Goal: Task Accomplishment & Management: Complete application form

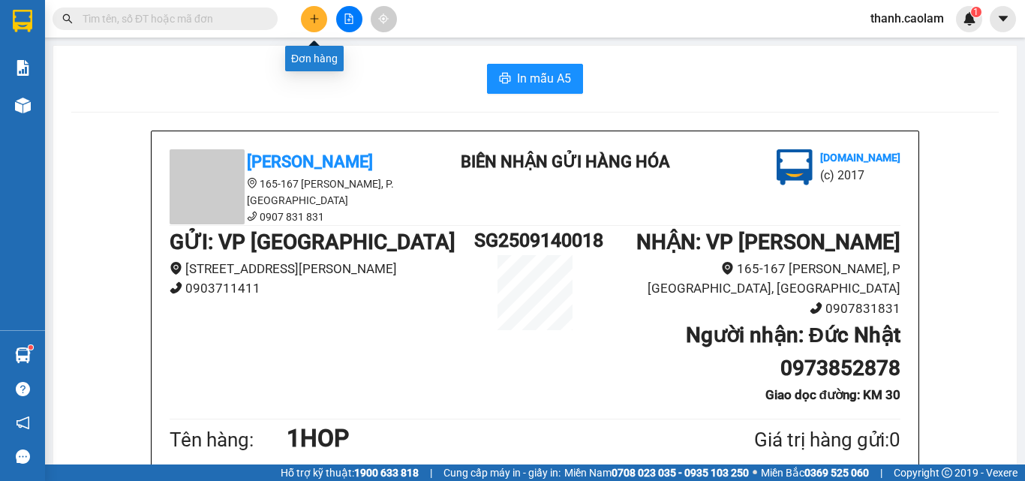
click at [309, 18] on icon "plus" at bounding box center [314, 19] width 11 height 11
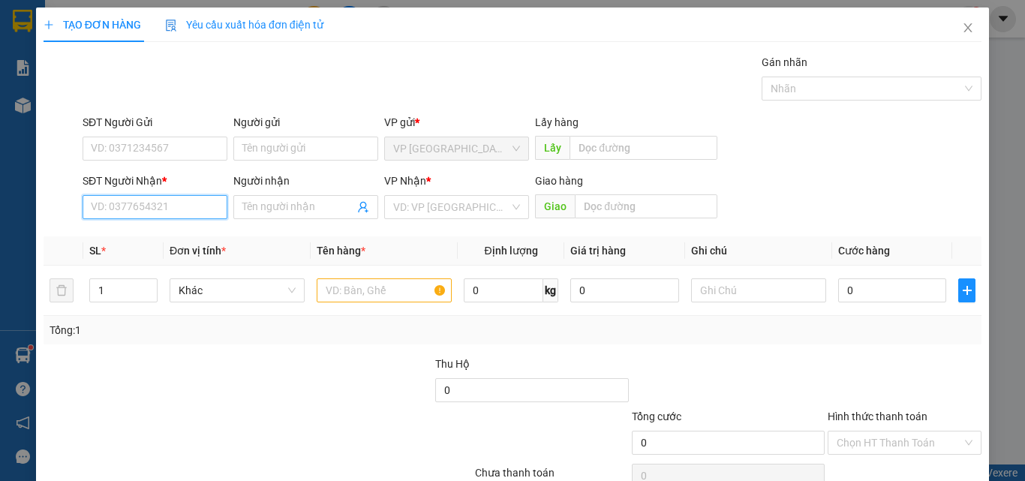
click at [197, 209] on input "SĐT Người Nhận *" at bounding box center [155, 207] width 145 height 24
click at [185, 205] on input "SĐT Người Nhận *" at bounding box center [155, 207] width 145 height 24
type input "0944378952"
click at [167, 236] on div "0944378952 - LOAN" at bounding box center [153, 237] width 125 height 17
type input "LOAN"
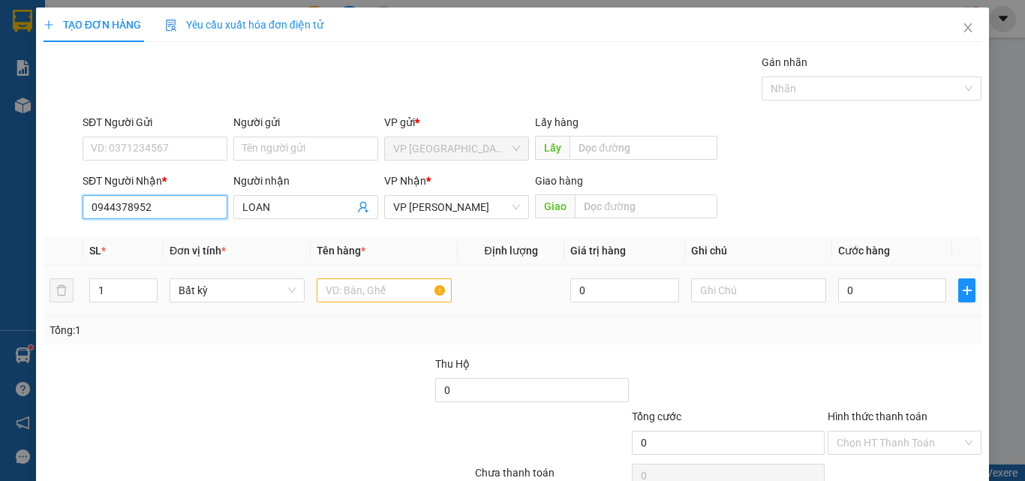
type input "0944378952"
click at [351, 291] on input "text" at bounding box center [384, 291] width 135 height 24
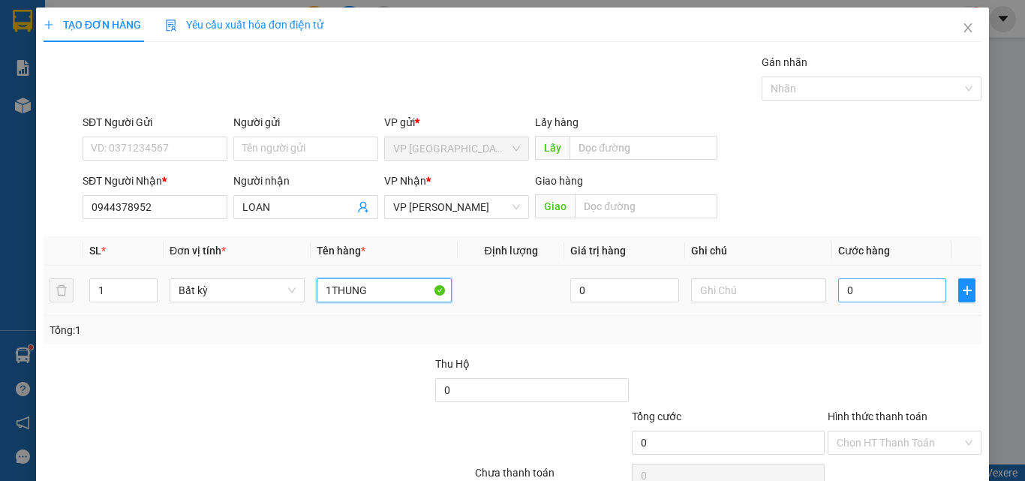
type input "1THUNG"
click at [866, 289] on input "0" at bounding box center [893, 291] width 108 height 24
type input "5"
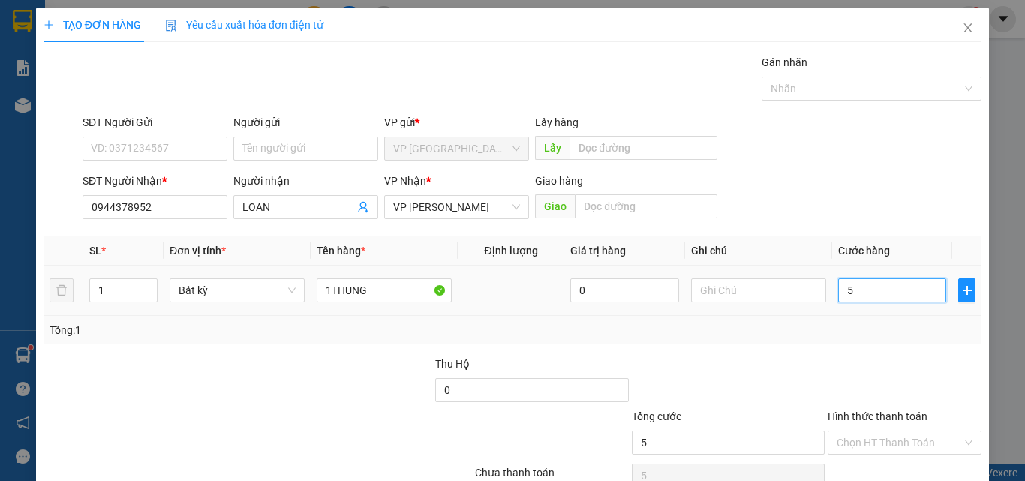
type input "50"
type input "500"
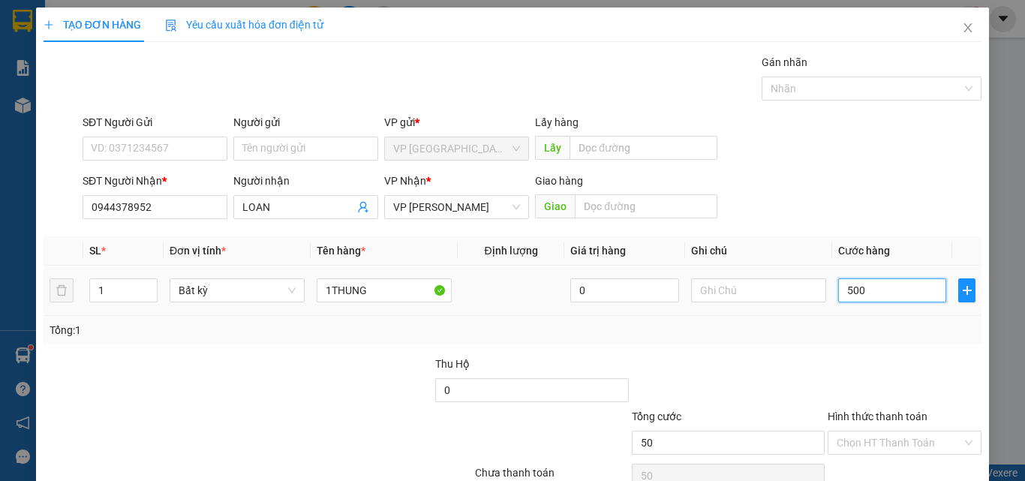
type input "500"
type input "5.000"
type input "50.000"
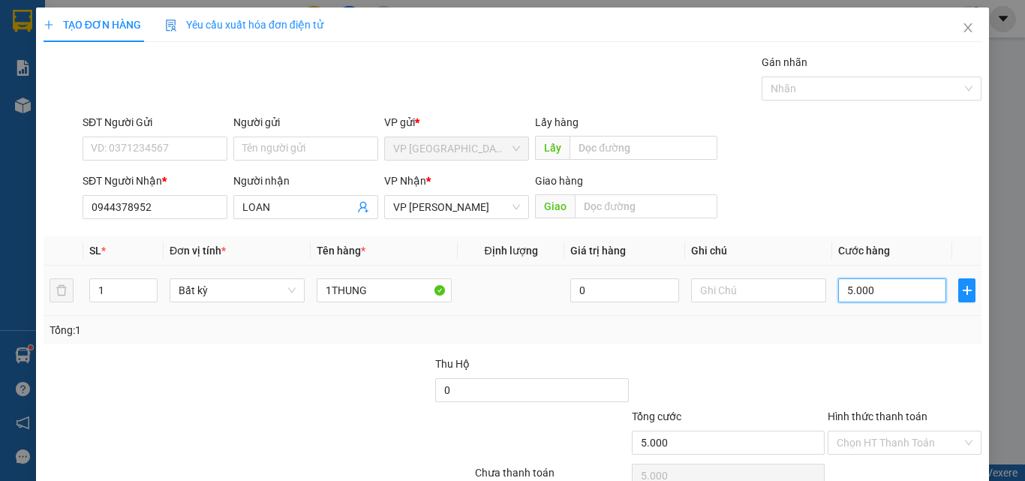
type input "50.000"
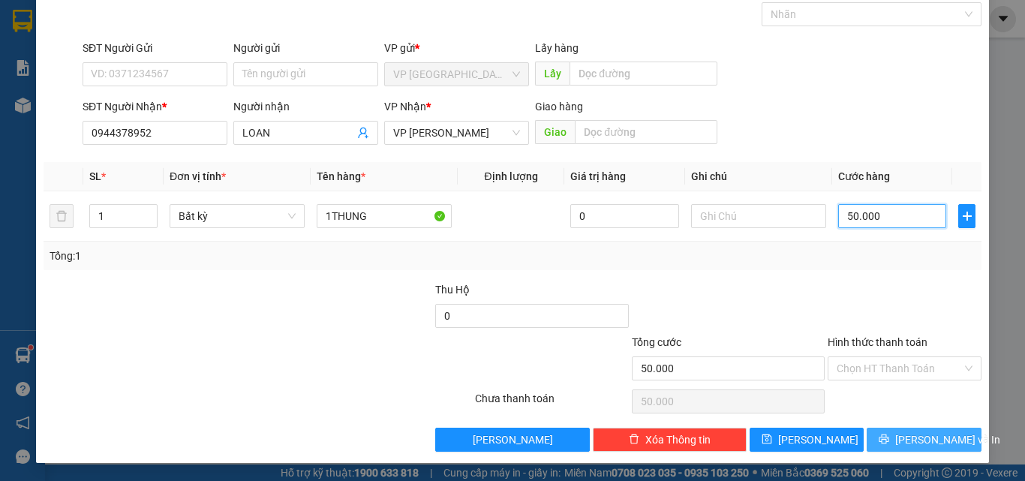
type input "50.000"
click at [922, 433] on span "[PERSON_NAME] và In" at bounding box center [948, 440] width 105 height 17
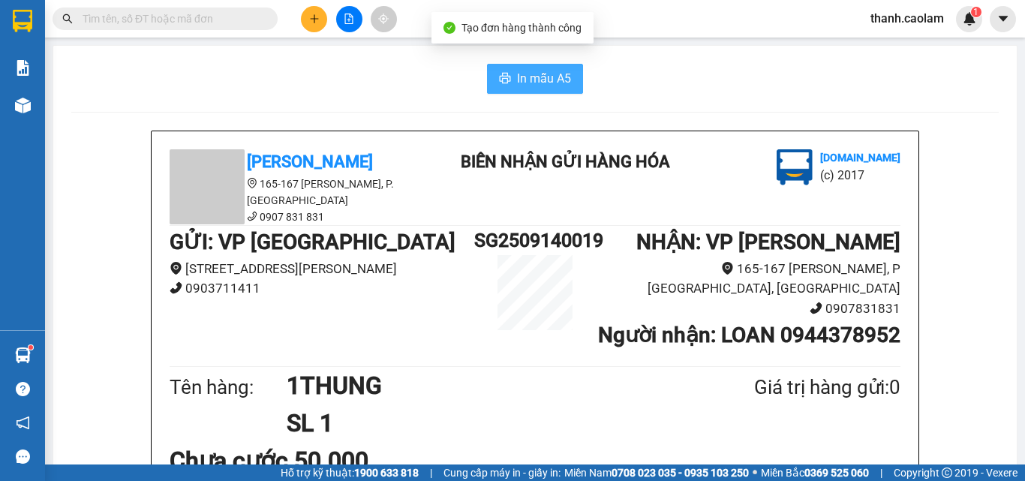
click at [503, 77] on icon "printer" at bounding box center [505, 78] width 11 height 11
click at [306, 22] on button at bounding box center [314, 19] width 26 height 26
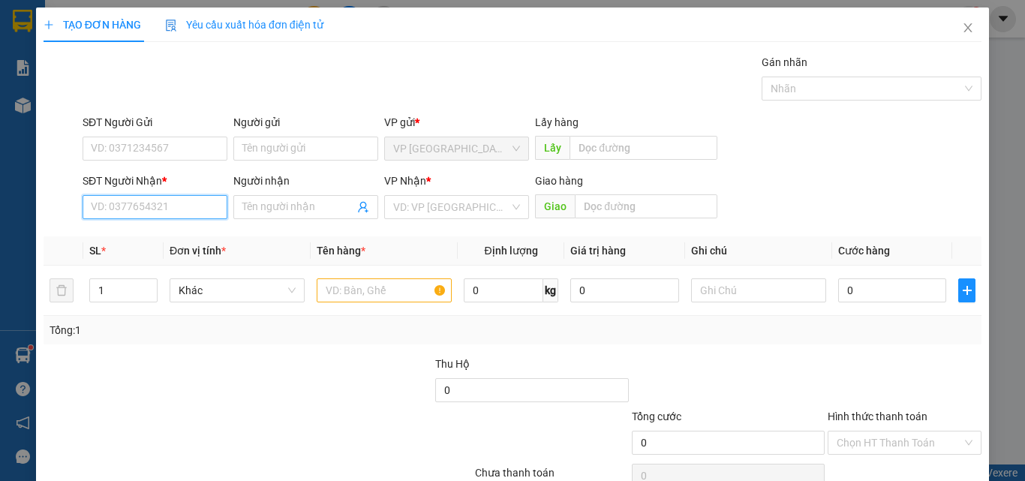
click at [191, 197] on input "SĐT Người Nhận *" at bounding box center [155, 207] width 145 height 24
type input "0397786007"
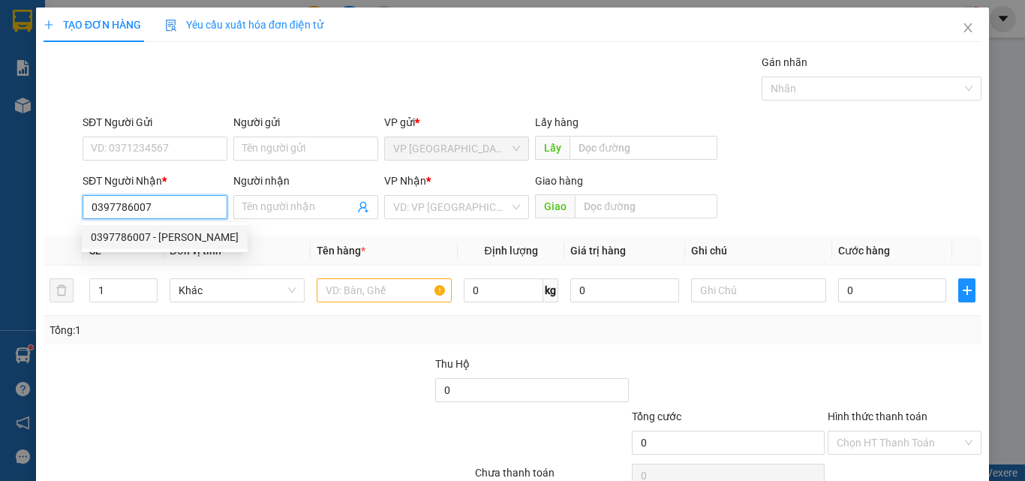
click at [190, 233] on div "0397786007 - [PERSON_NAME]" at bounding box center [165, 237] width 148 height 17
type input "[PERSON_NAME]"
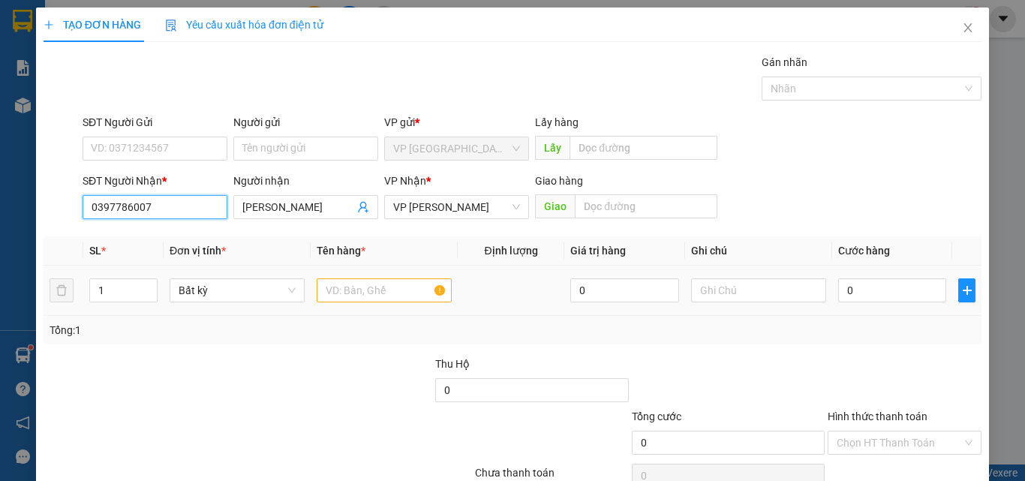
type input "0397786007"
click at [360, 289] on input "text" at bounding box center [384, 291] width 135 height 24
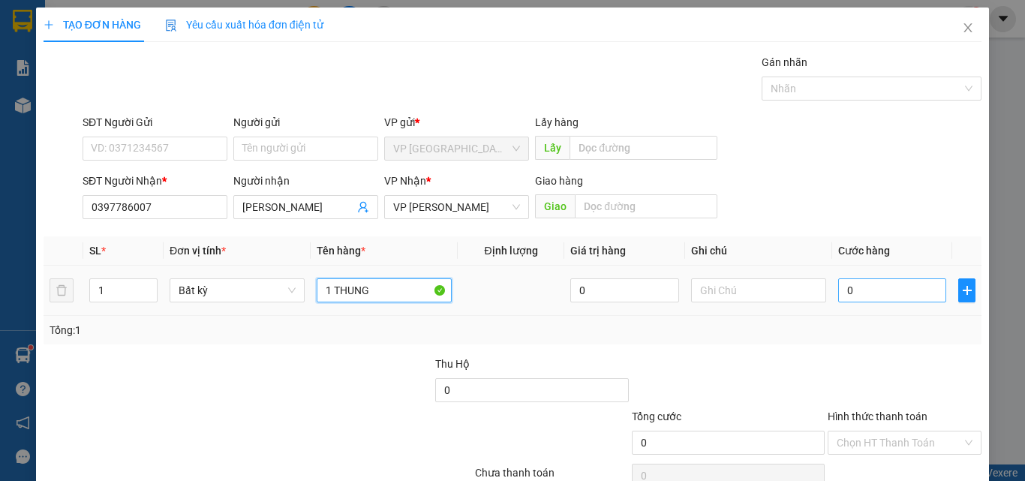
type input "1 THUNG"
click at [879, 285] on input "0" at bounding box center [893, 291] width 108 height 24
type input "4"
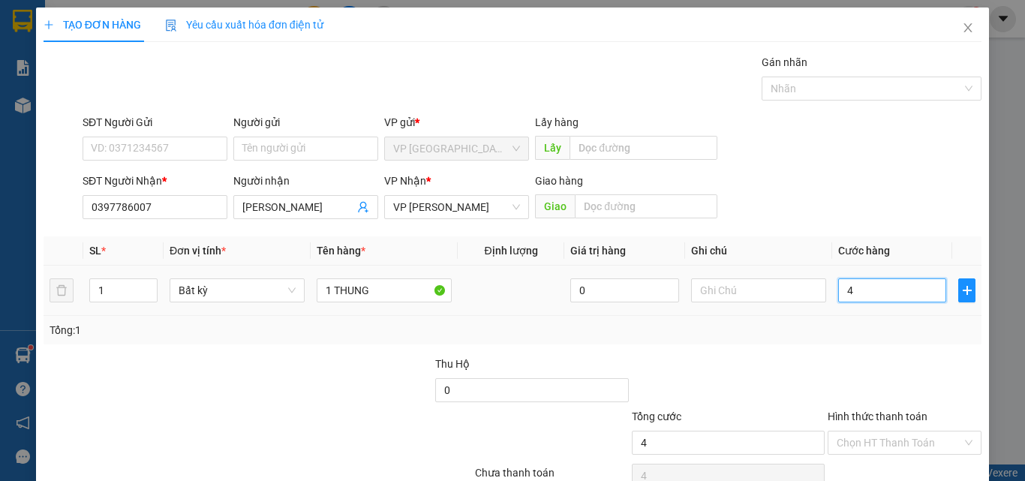
type input "40"
type input "400"
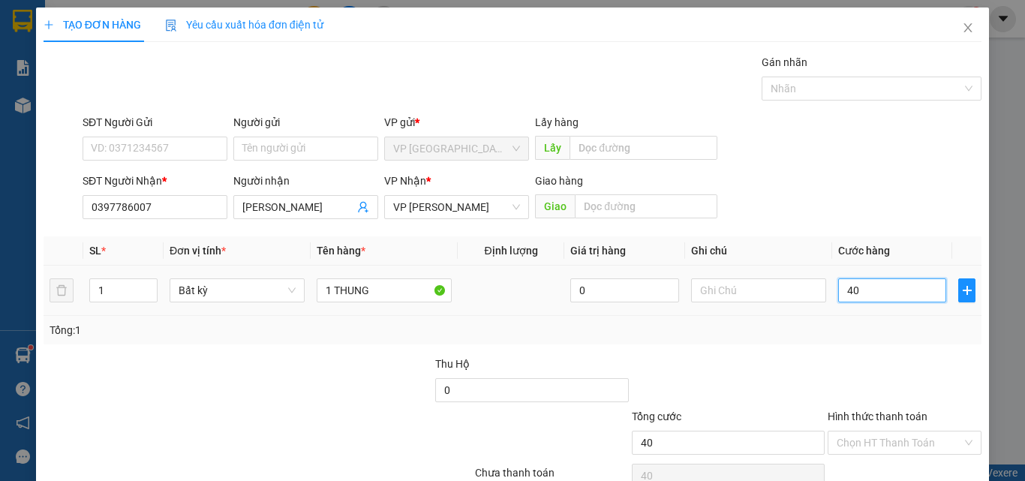
type input "400"
type input "4.000"
type input "40.000"
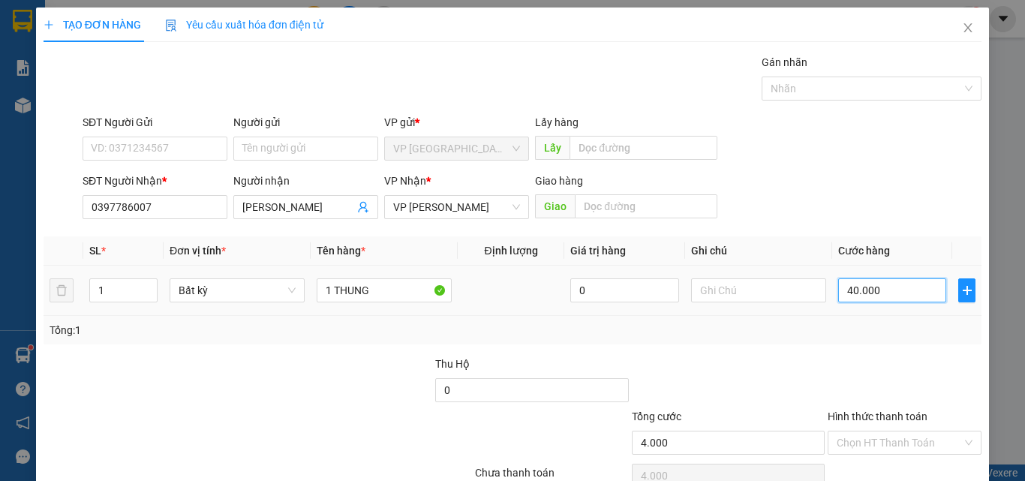
type input "40.000"
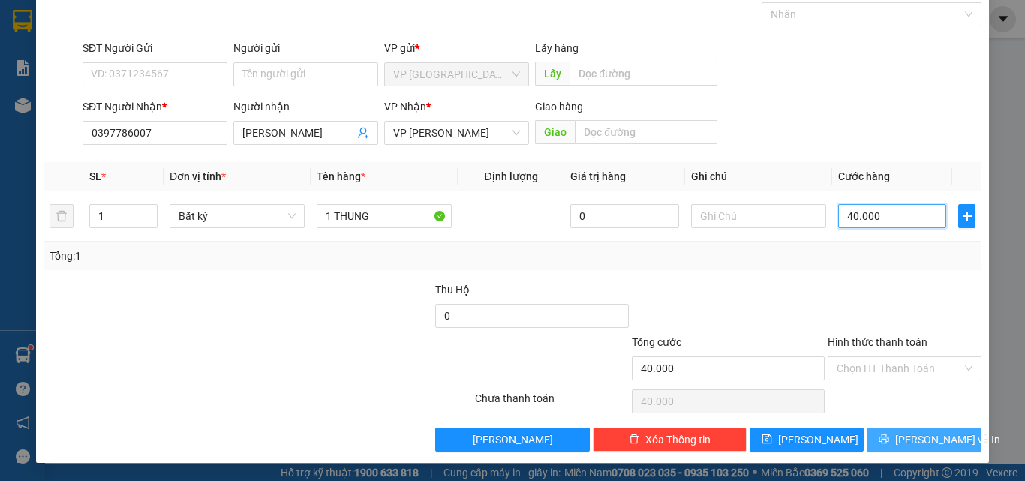
type input "40.000"
click at [908, 439] on span "[PERSON_NAME] và In" at bounding box center [948, 440] width 105 height 17
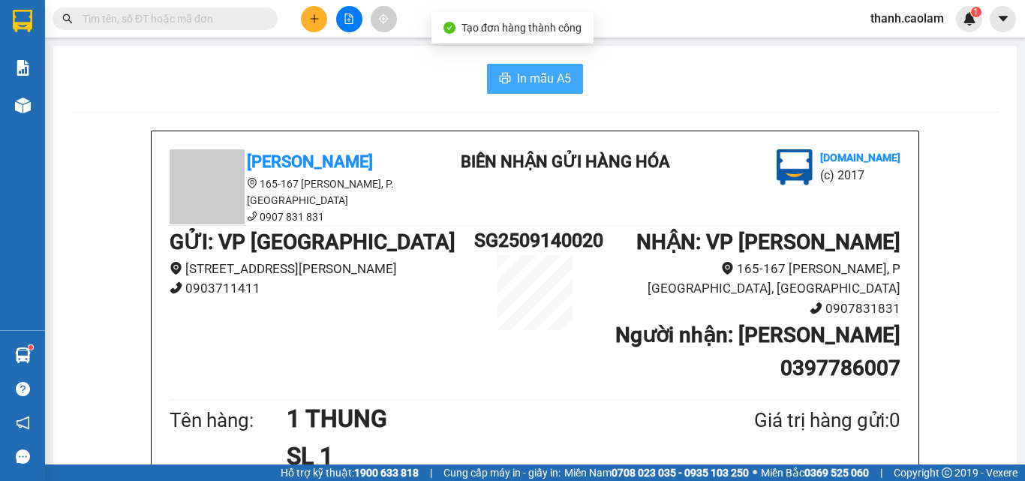
click at [544, 83] on span "In mẫu A5" at bounding box center [544, 78] width 54 height 19
click at [517, 73] on span "In mẫu A5" at bounding box center [544, 78] width 54 height 19
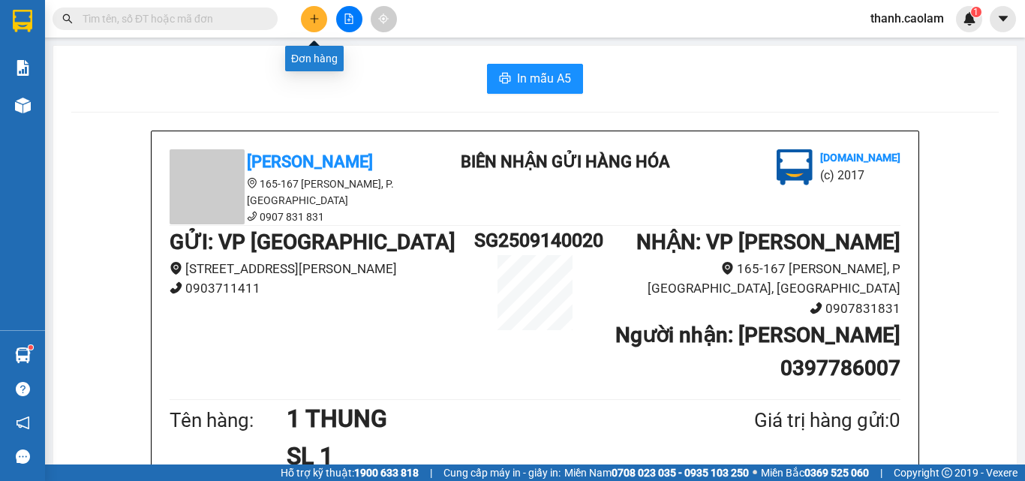
click at [316, 14] on icon "plus" at bounding box center [314, 19] width 11 height 11
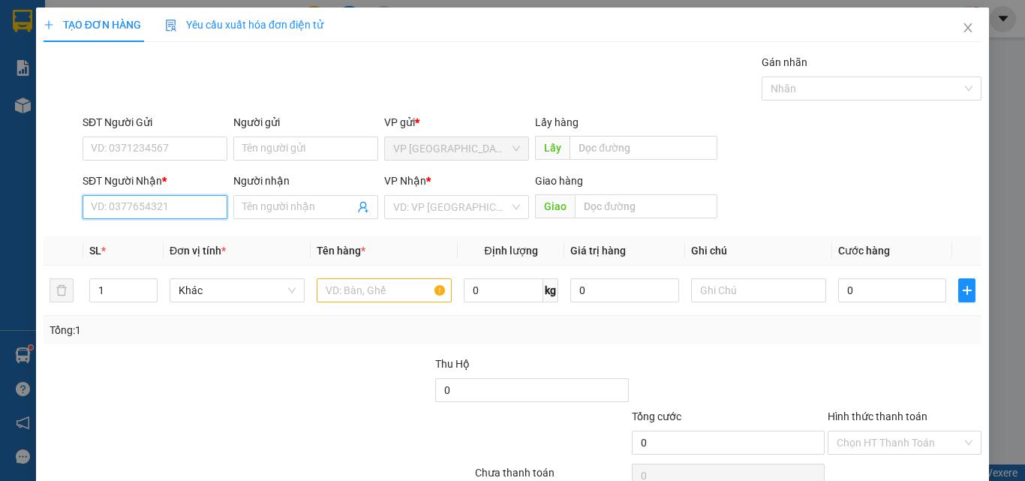
click at [200, 205] on input "SĐT Người Nhận *" at bounding box center [155, 207] width 145 height 24
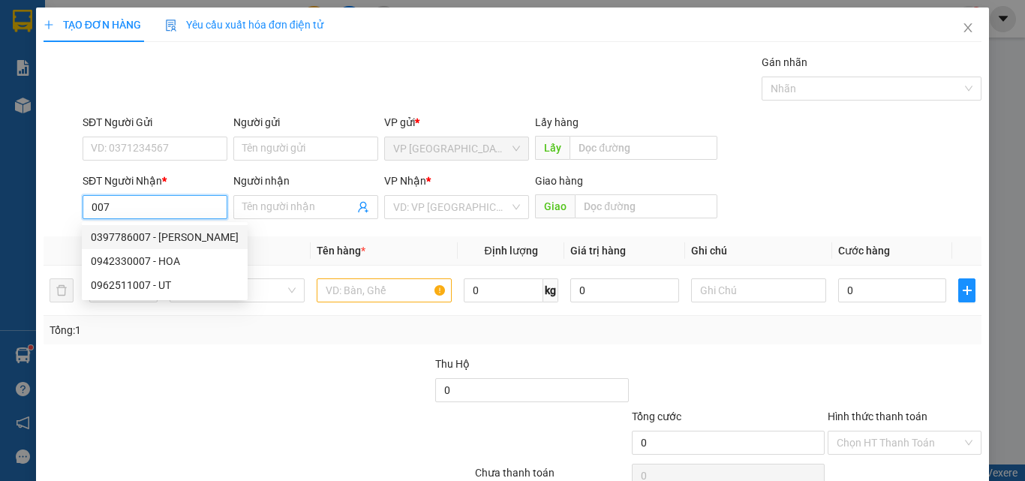
click at [205, 239] on div "0397786007 - [PERSON_NAME]" at bounding box center [165, 237] width 148 height 17
type input "0397786007"
type input "[PERSON_NAME]"
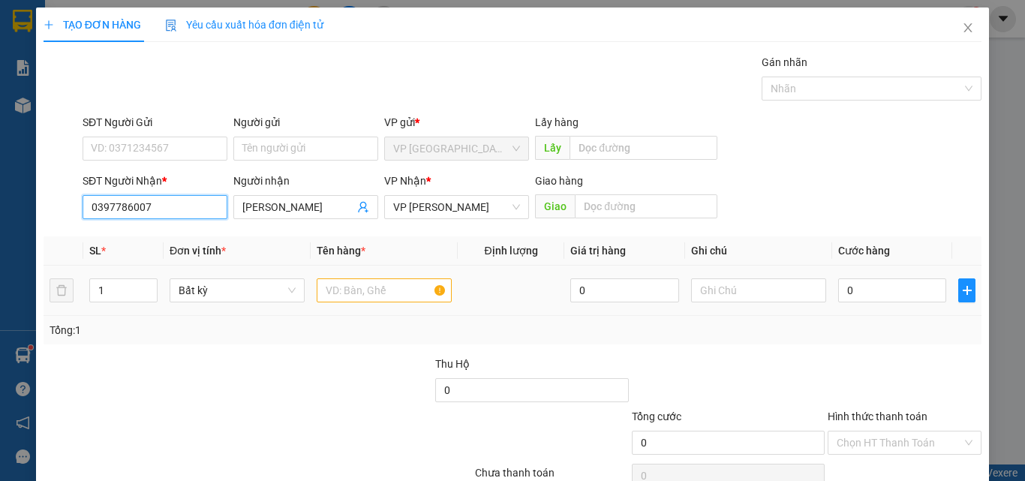
type input "0397786007"
click at [360, 289] on input "text" at bounding box center [384, 291] width 135 height 24
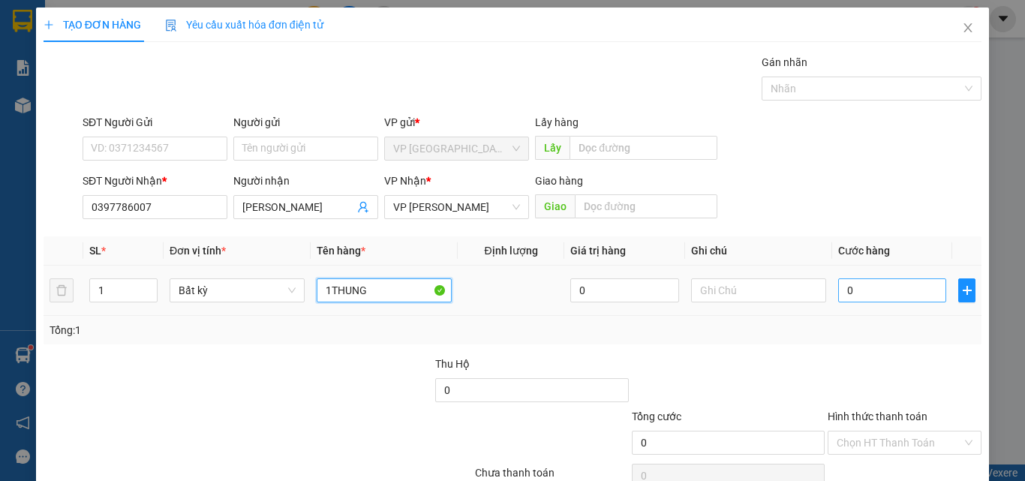
type input "1THUNG"
click at [877, 292] on input "0" at bounding box center [893, 291] width 108 height 24
type input "1"
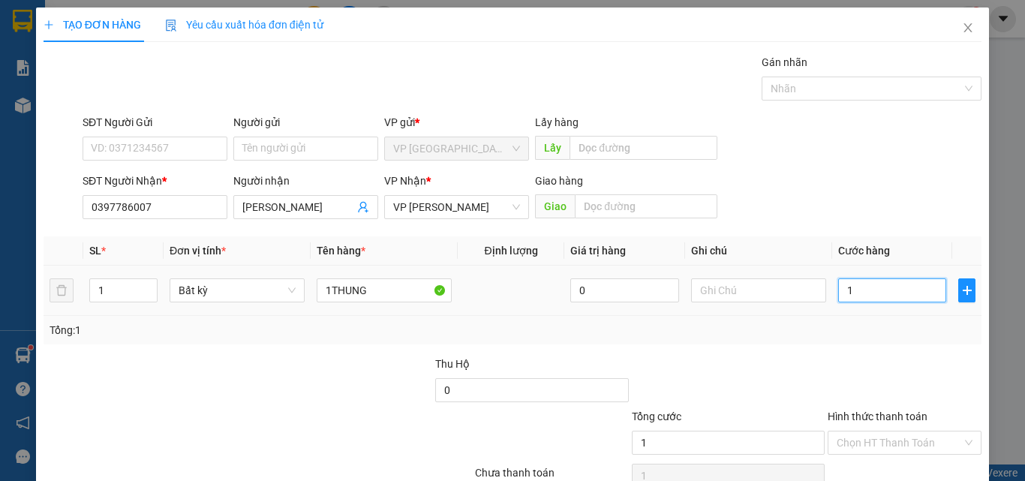
type input "10"
type input "100"
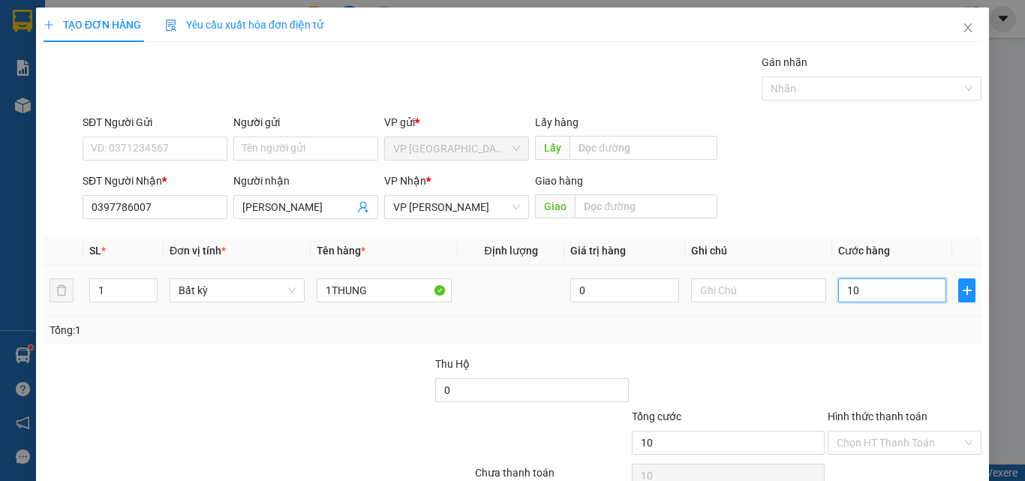
type input "100"
type input "1.000"
type input "10.000"
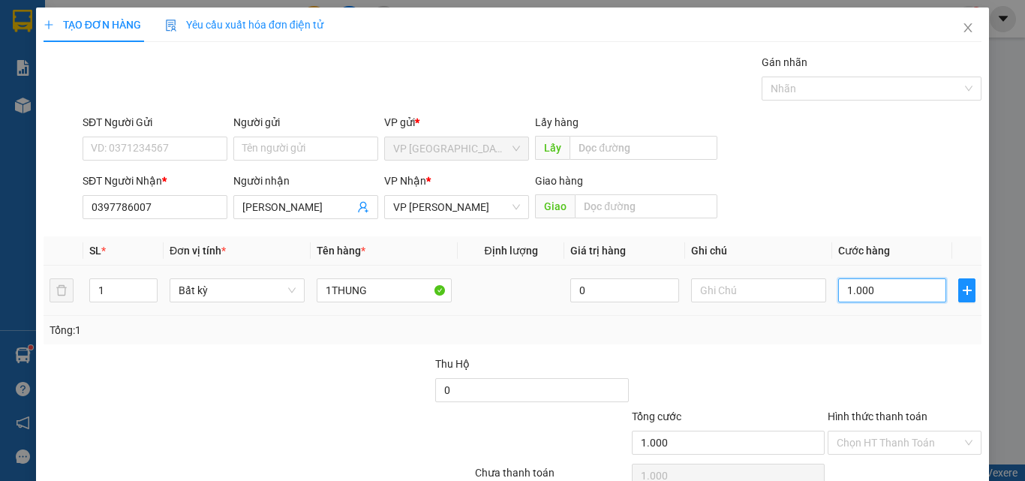
type input "10.000"
type input "100.000"
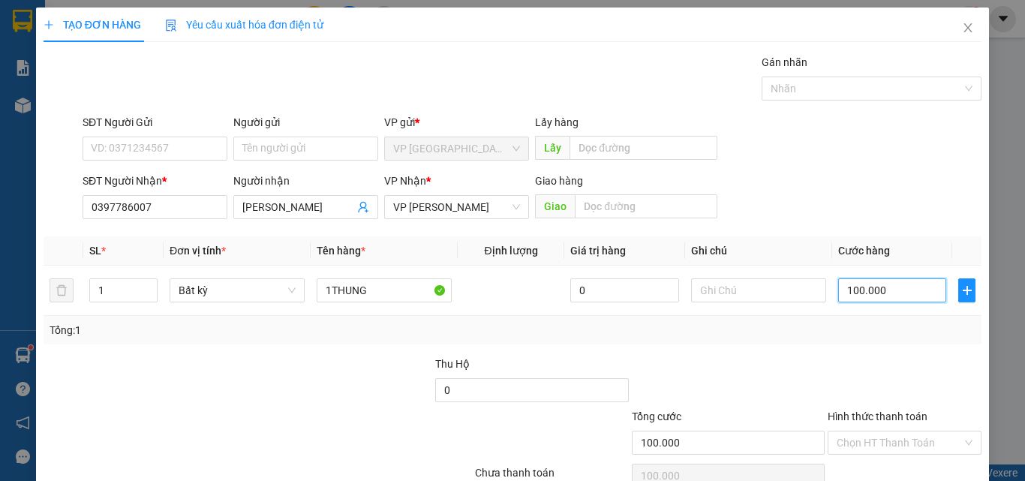
scroll to position [74, 0]
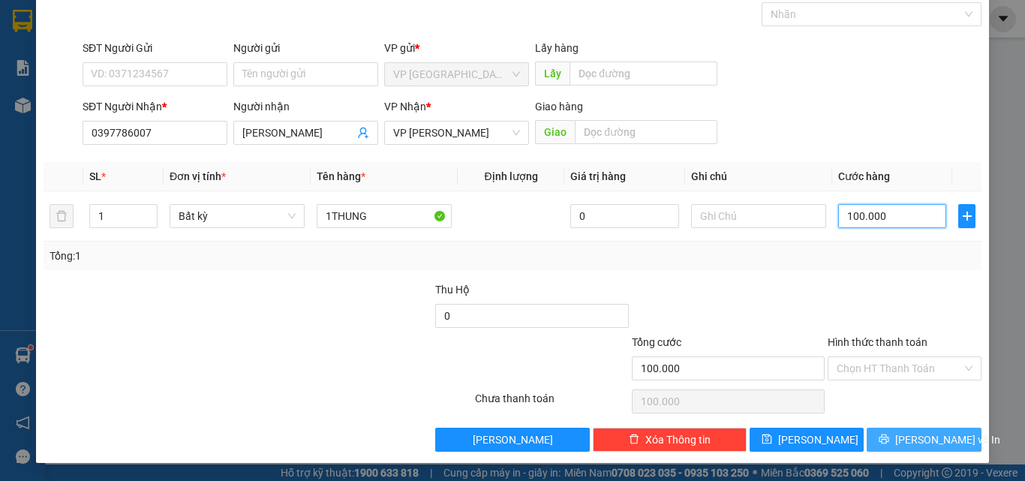
type input "100.000"
click at [915, 432] on span "[PERSON_NAME] và In" at bounding box center [948, 440] width 105 height 17
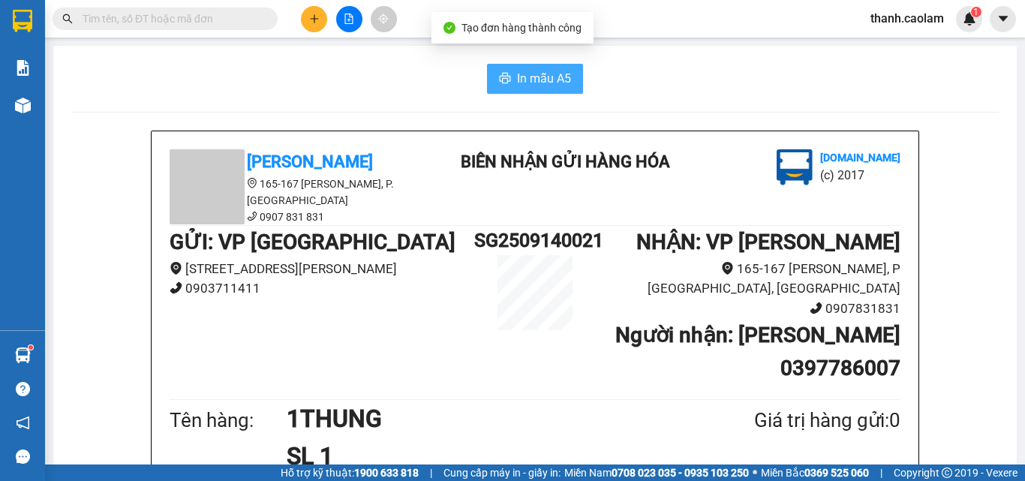
click at [554, 75] on span "In mẫu A5" at bounding box center [544, 78] width 54 height 19
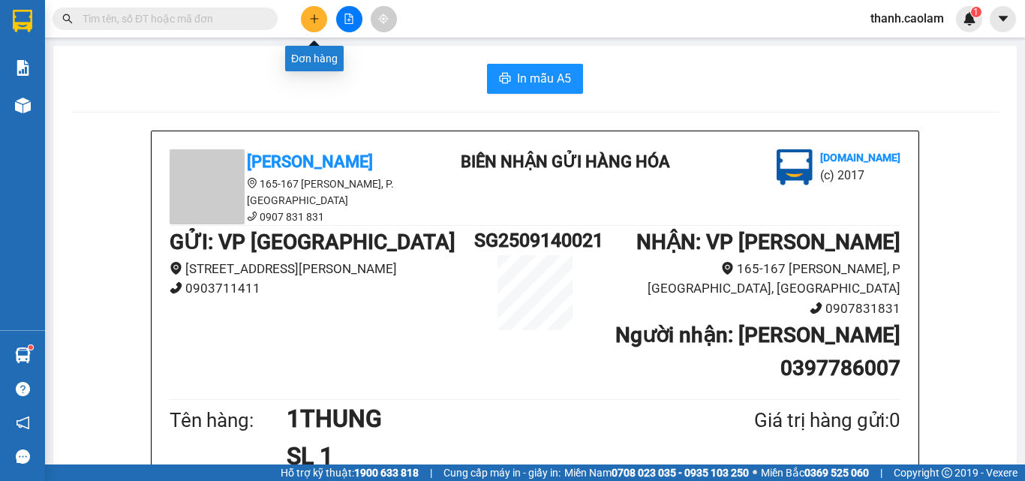
click at [313, 14] on icon "plus" at bounding box center [314, 19] width 11 height 11
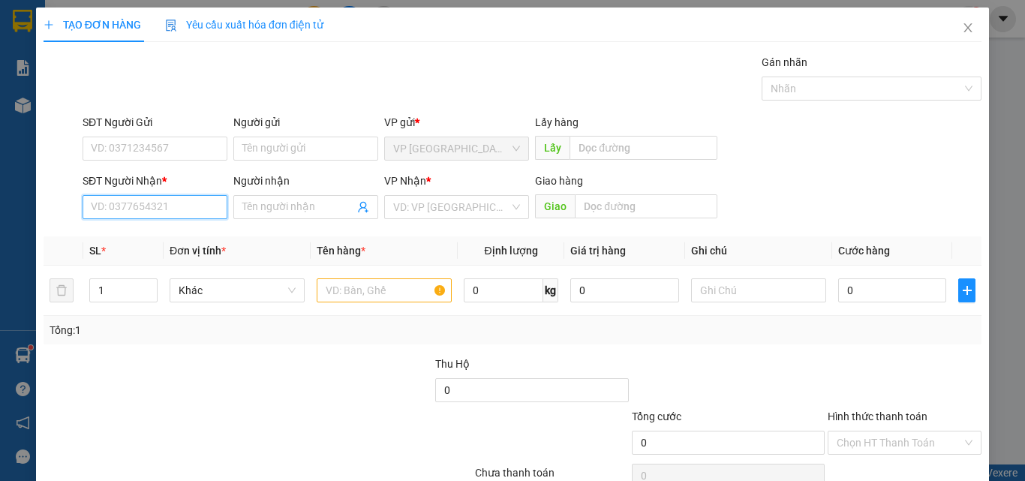
click at [173, 202] on input "SĐT Người Nhận *" at bounding box center [155, 207] width 145 height 24
type input "0347468937"
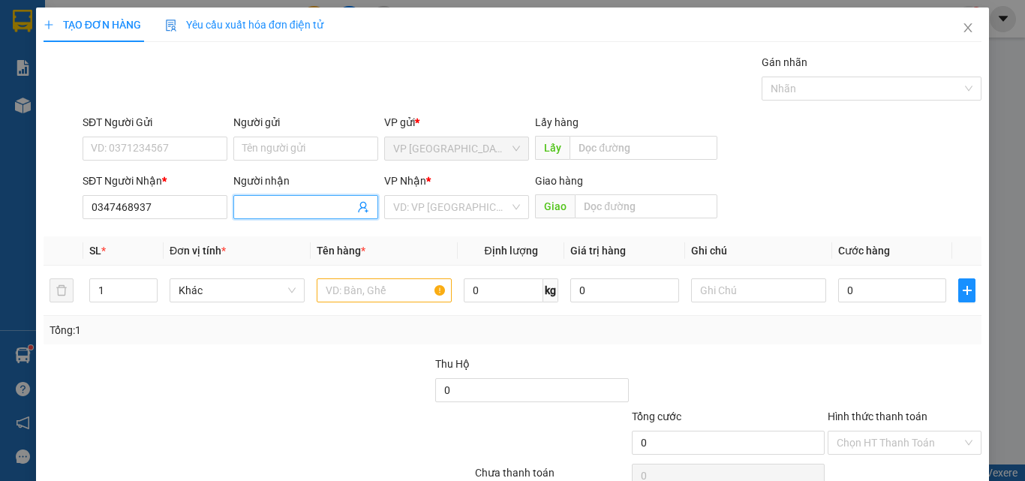
click at [290, 205] on input "Người nhận" at bounding box center [298, 207] width 112 height 17
type input "MUOI THU"
click at [397, 284] on input "text" at bounding box center [384, 291] width 135 height 24
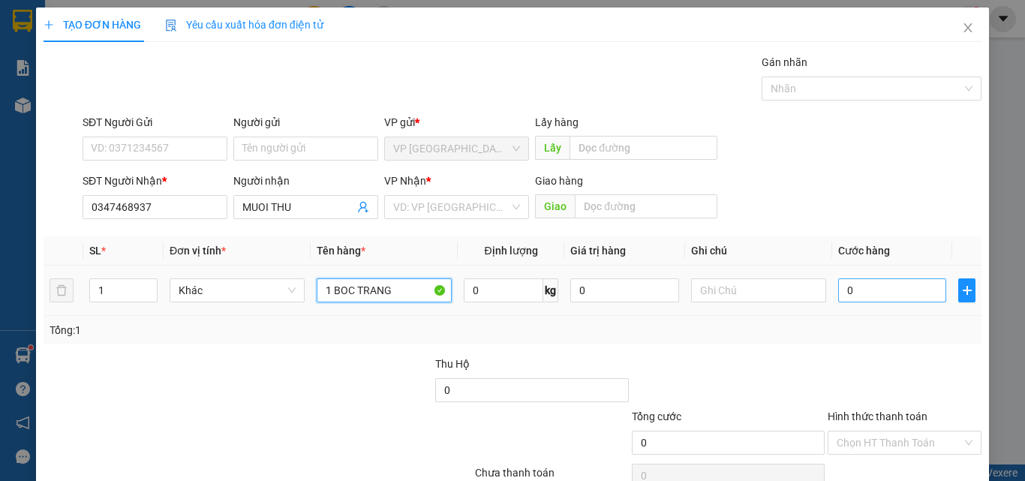
type input "1 BOC TRANG"
click at [876, 282] on input "0" at bounding box center [893, 291] width 108 height 24
type input "3"
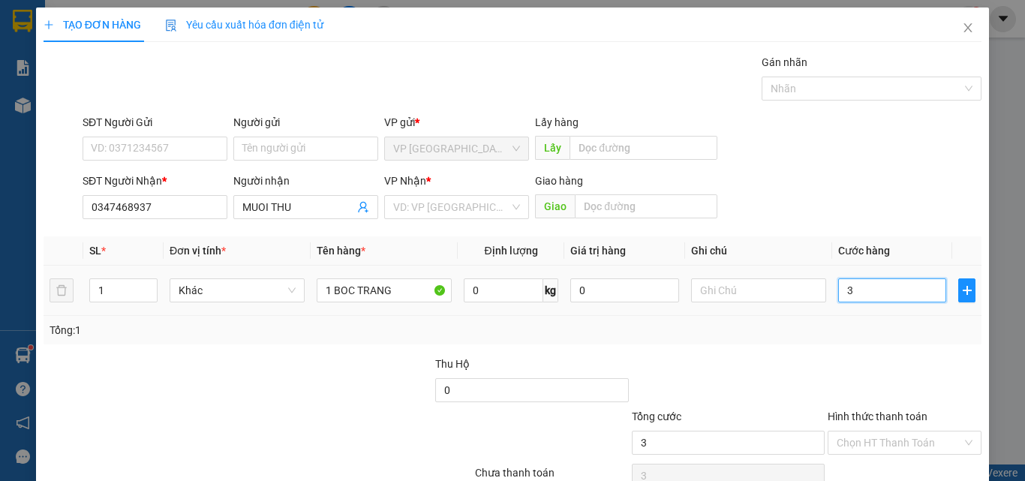
type input "30"
type input "300"
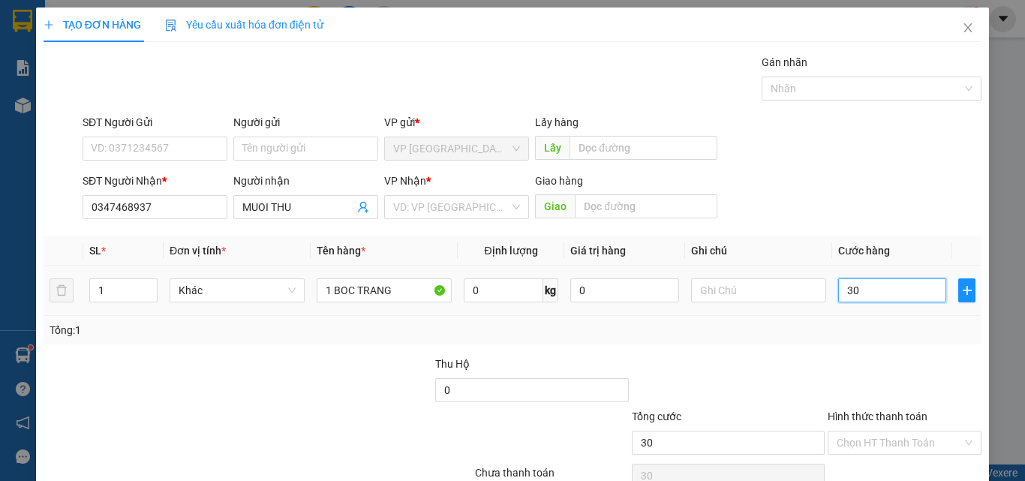
type input "300"
type input "3.000"
type input "30.000"
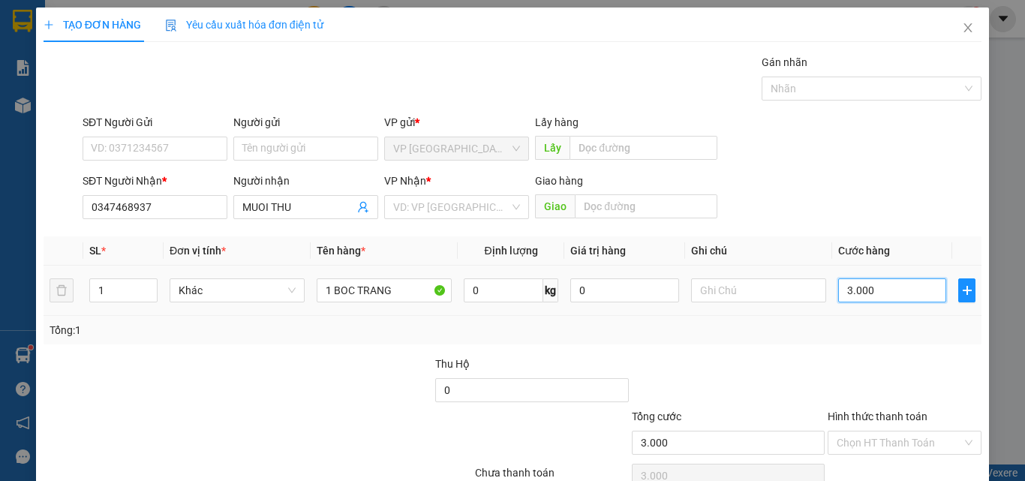
type input "30.000"
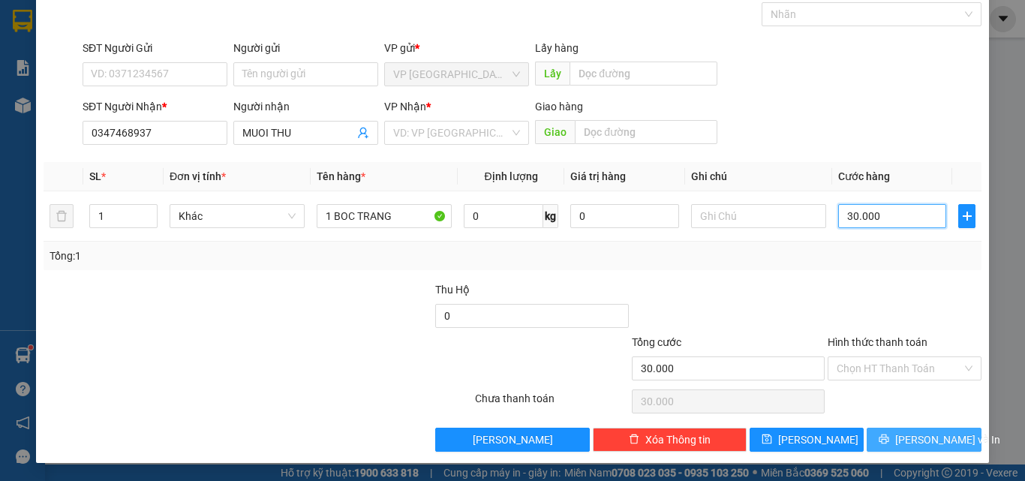
type input "30.000"
click at [922, 437] on span "[PERSON_NAME] và In" at bounding box center [948, 440] width 105 height 17
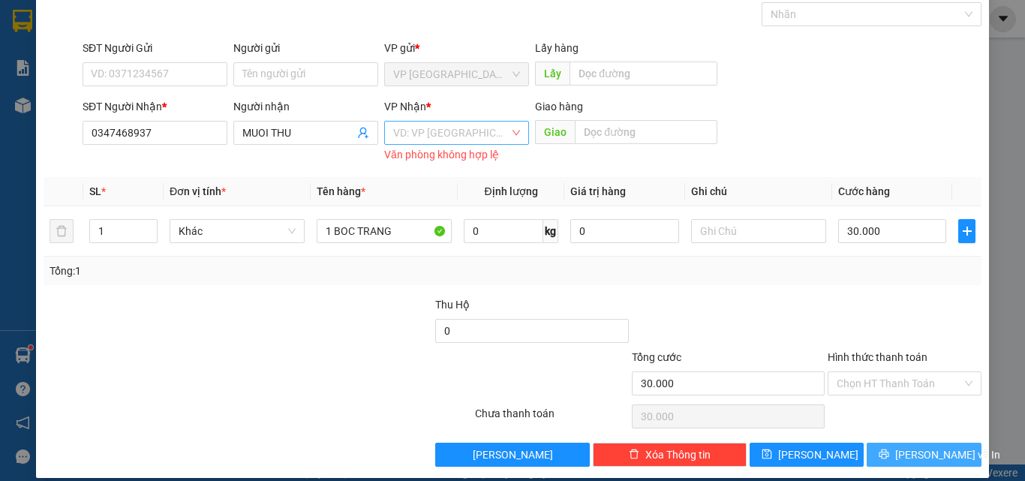
click at [505, 129] on div "VD: VP [GEOGRAPHIC_DATA]" at bounding box center [456, 133] width 145 height 24
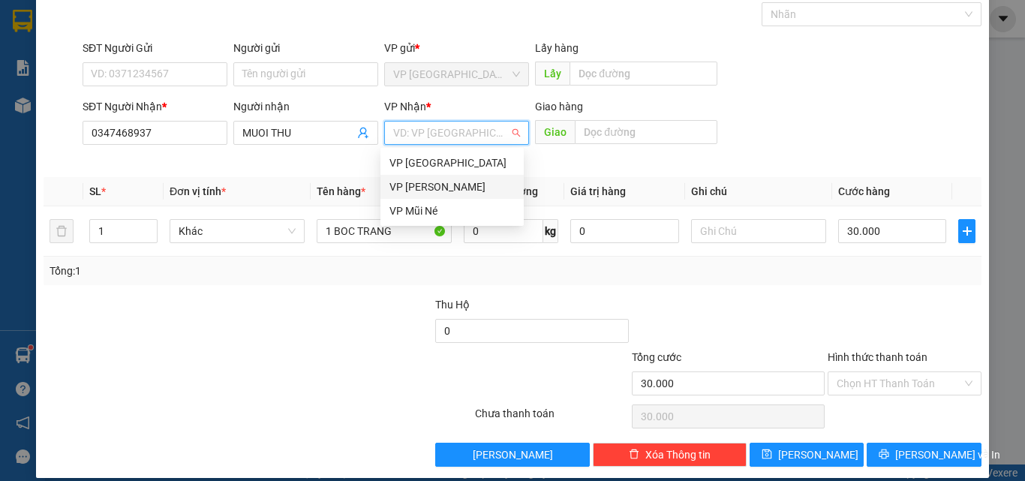
click at [462, 184] on div "VP [PERSON_NAME]" at bounding box center [452, 187] width 125 height 17
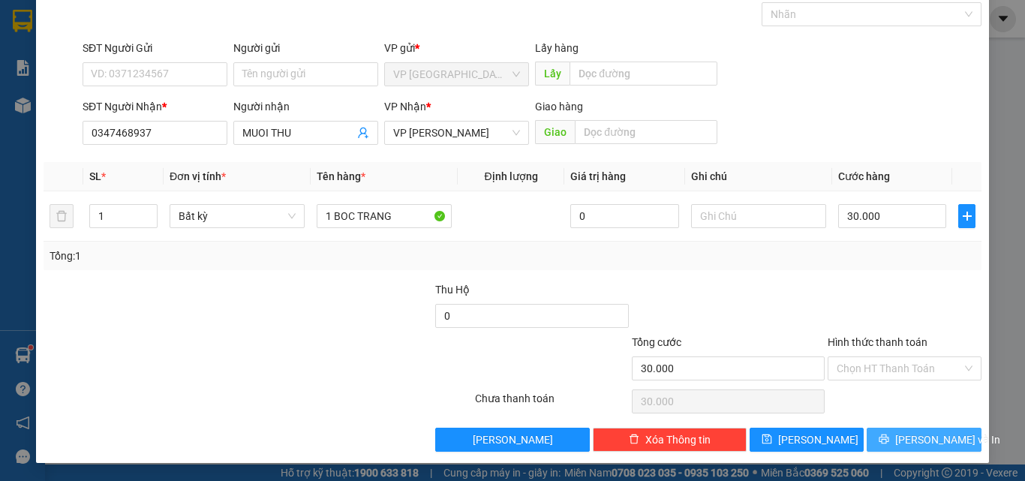
click at [918, 441] on span "[PERSON_NAME] và In" at bounding box center [948, 440] width 105 height 17
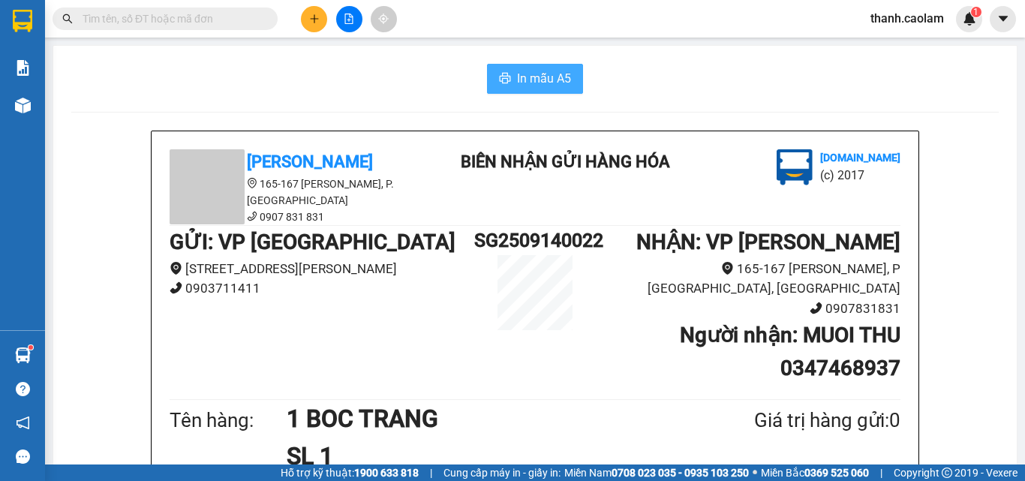
click at [524, 82] on span "In mẫu A5" at bounding box center [544, 78] width 54 height 19
click at [317, 20] on icon "plus" at bounding box center [314, 19] width 11 height 11
